Goal: Find specific page/section: Locate item on page

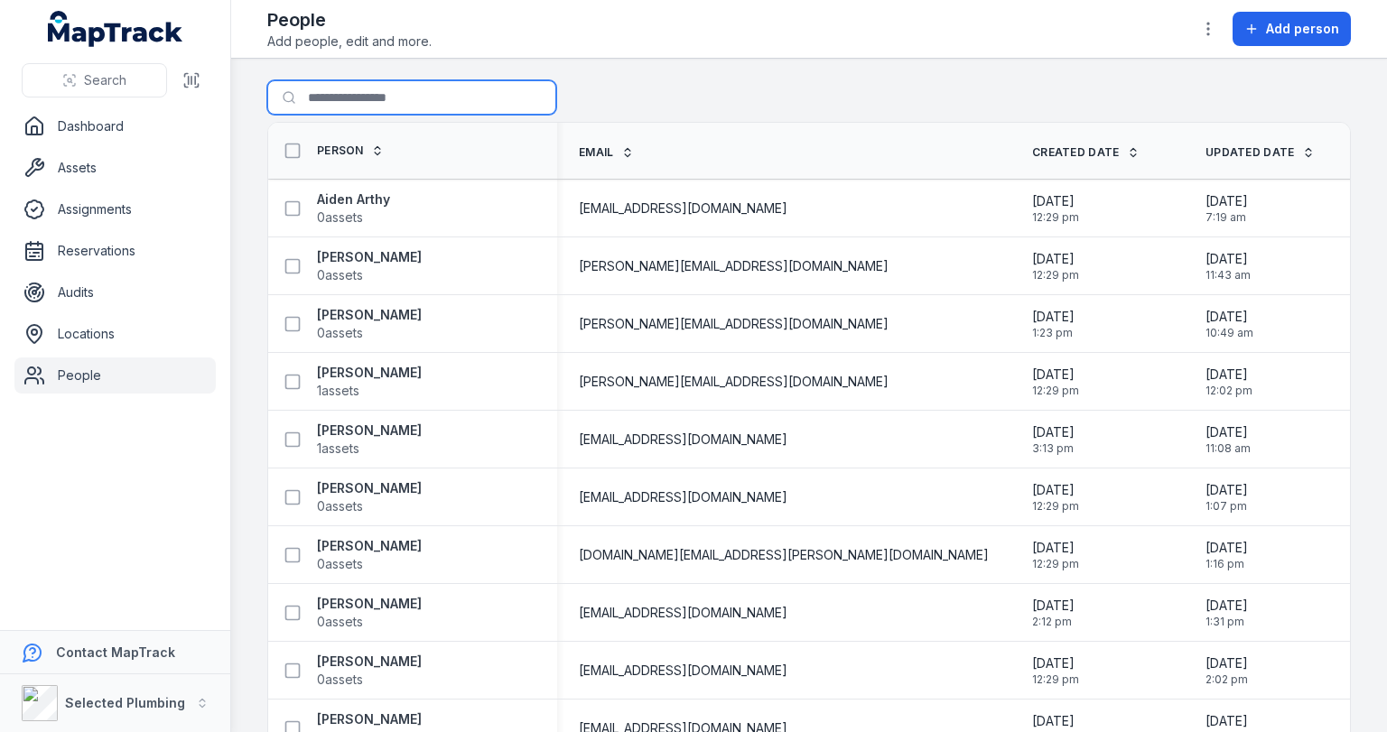
click at [305, 94] on input "Search for people" at bounding box center [411, 97] width 289 height 34
type input "****"
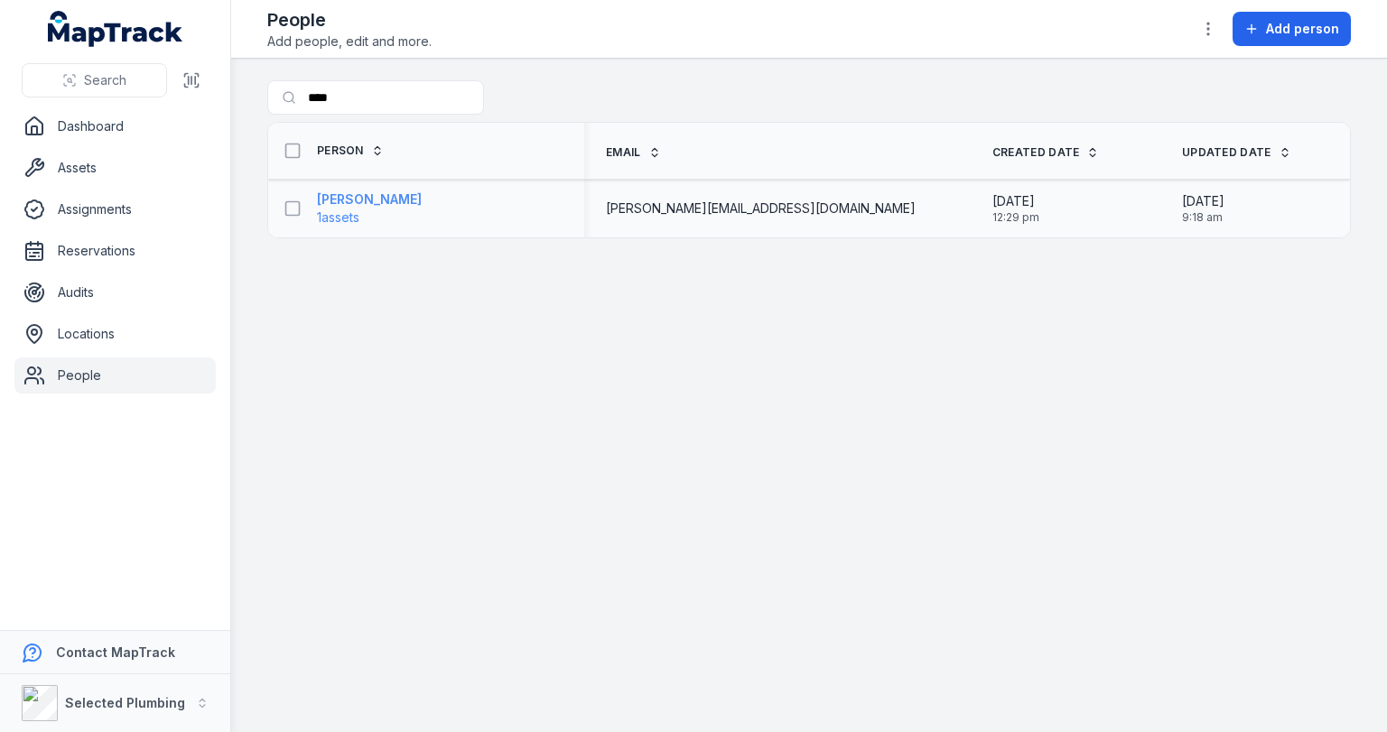
click at [342, 194] on strong "[PERSON_NAME]" at bounding box center [369, 200] width 105 height 18
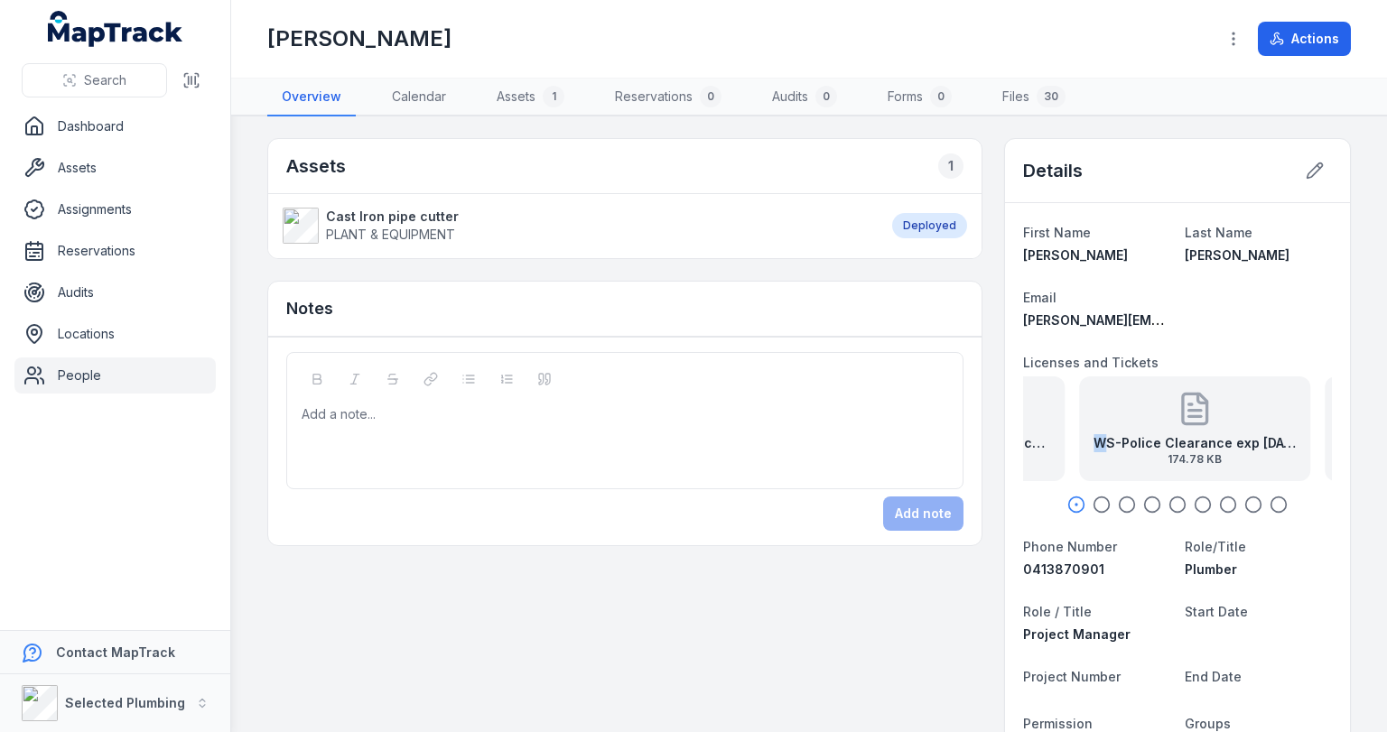
drag, startPoint x: 1282, startPoint y: 444, endPoint x: 1029, endPoint y: 433, distance: 253.1
click at [1094, 434] on strong "WS-Police Clearance exp [DATE]" at bounding box center [1195, 443] width 202 height 18
drag, startPoint x: 1300, startPoint y: 436, endPoint x: 1064, endPoint y: 433, distance: 236.6
click at [1078, 433] on div "WS-Construction Card back 113.01 KB" at bounding box center [1193, 429] width 231 height 105
drag, startPoint x: 1213, startPoint y: 441, endPoint x: 1060, endPoint y: 437, distance: 152.7
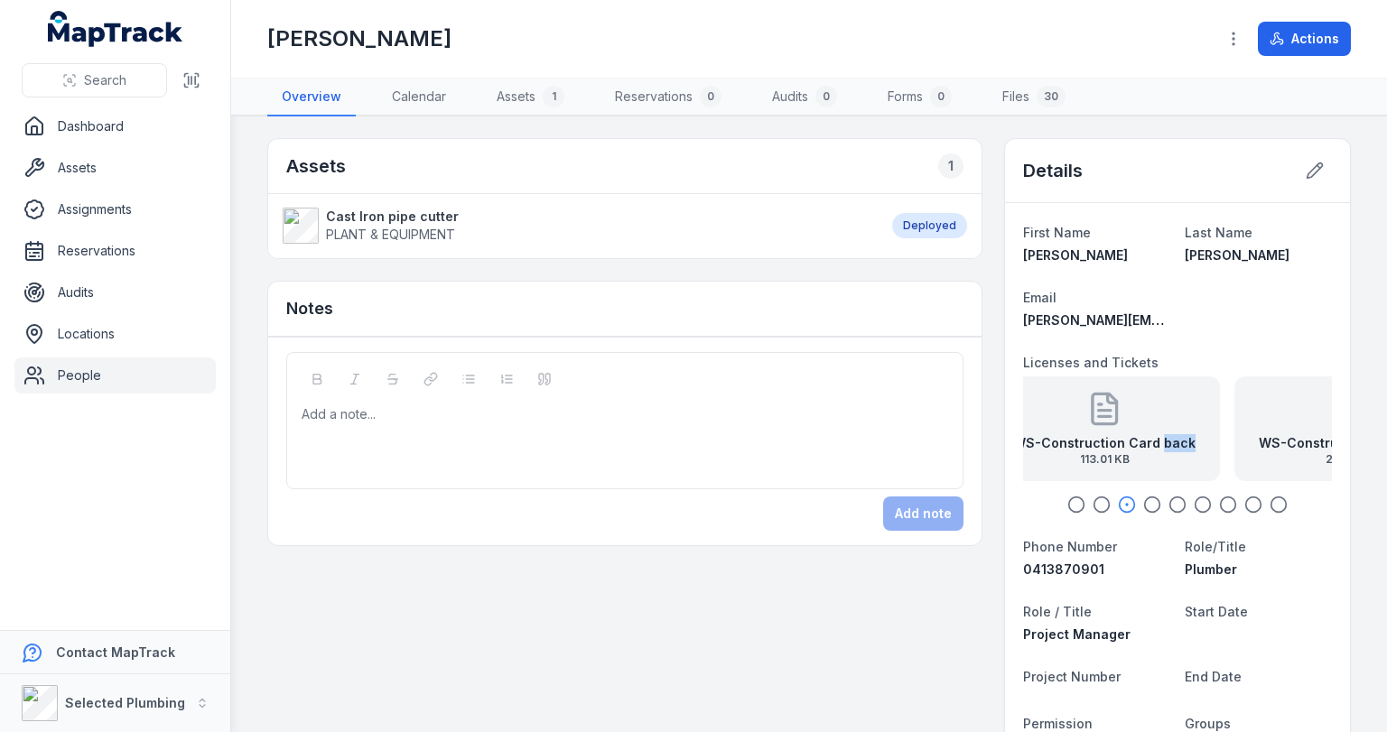
click at [1061, 437] on strong "WS-Construction Card back" at bounding box center [1104, 443] width 182 height 18
drag, startPoint x: 1239, startPoint y: 437, endPoint x: 1013, endPoint y: 433, distance: 225.8
click at [1039, 434] on strong "WS-Construction Card front" at bounding box center [1130, 443] width 182 height 18
click at [1176, 417] on icon at bounding box center [1176, 409] width 36 height 36
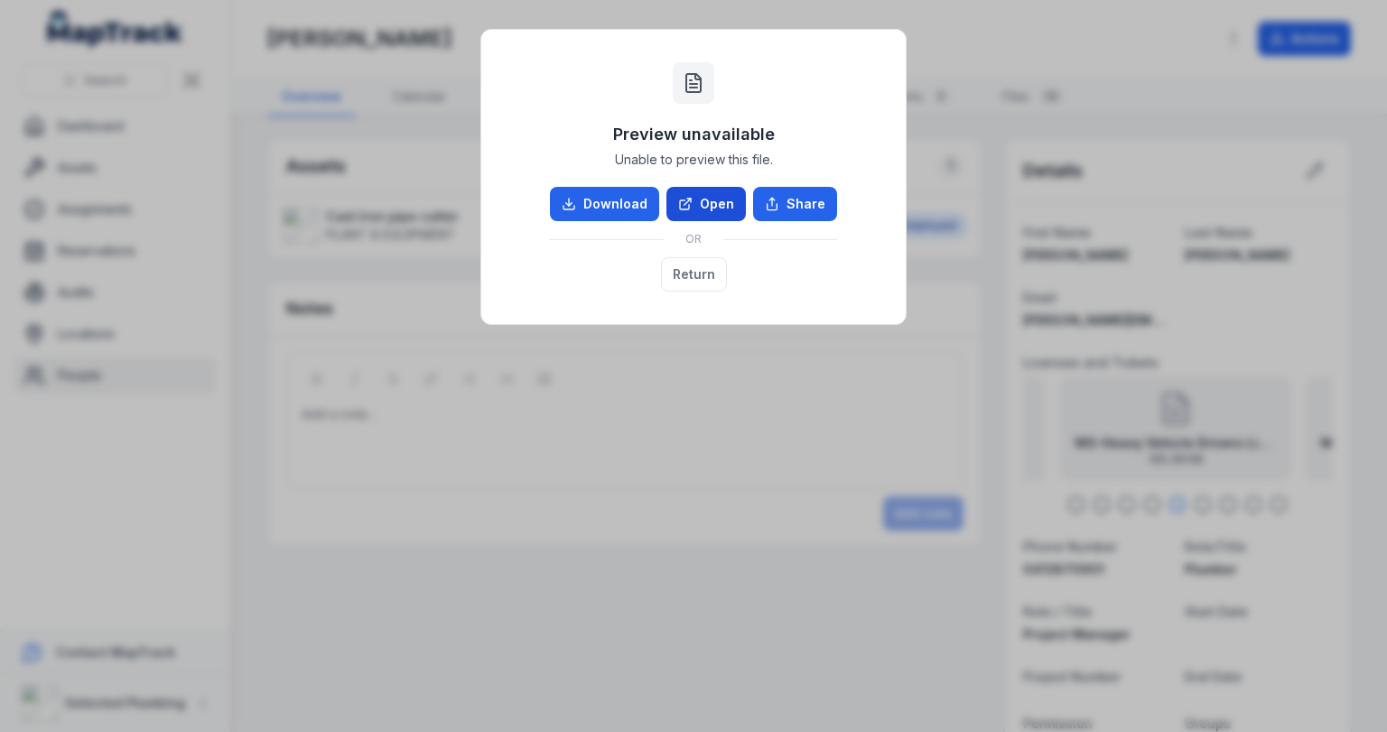
click at [713, 196] on link "Open" at bounding box center [705, 204] width 79 height 34
click at [704, 276] on button "Return" at bounding box center [694, 274] width 66 height 34
